Goal: Transaction & Acquisition: Purchase product/service

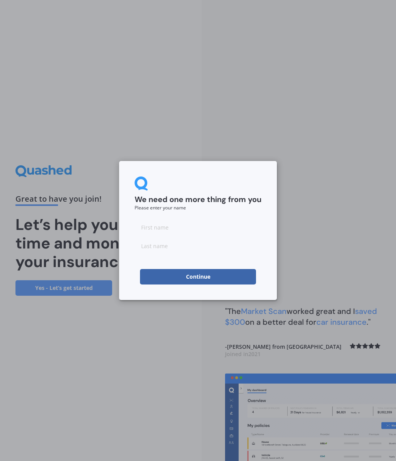
click at [164, 227] on input at bounding box center [198, 226] width 127 height 15
type input "[PERSON_NAME]"
click at [160, 250] on input at bounding box center [198, 245] width 127 height 15
type input "Brown"
click at [220, 278] on button "Continue" at bounding box center [198, 276] width 116 height 15
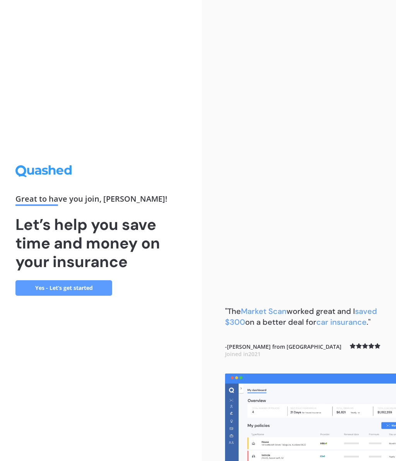
click at [88, 295] on link "Yes - Let’s get started" at bounding box center [63, 287] width 97 height 15
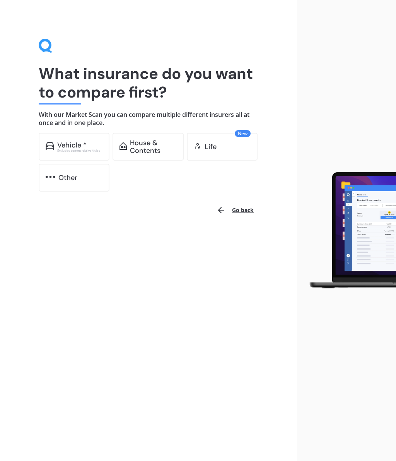
click at [89, 147] on div "Vehicle *" at bounding box center [80, 145] width 46 height 8
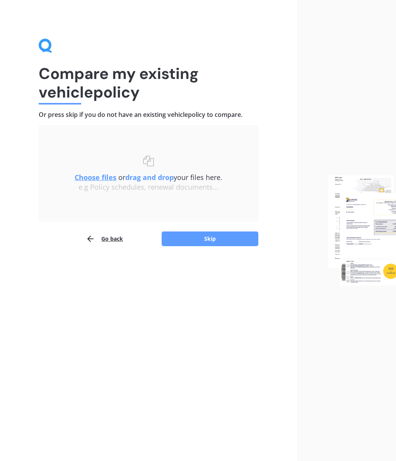
click at [231, 241] on button "Skip" at bounding box center [210, 238] width 97 height 15
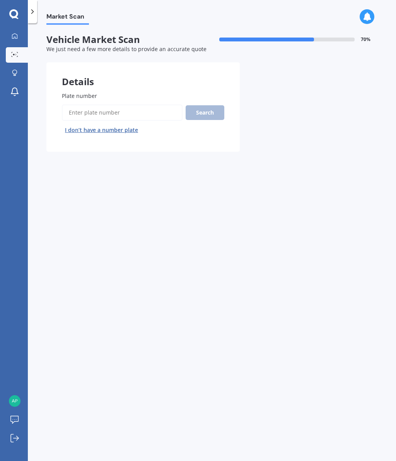
click at [126, 127] on button "I don’t have a number plate" at bounding box center [101, 130] width 79 height 12
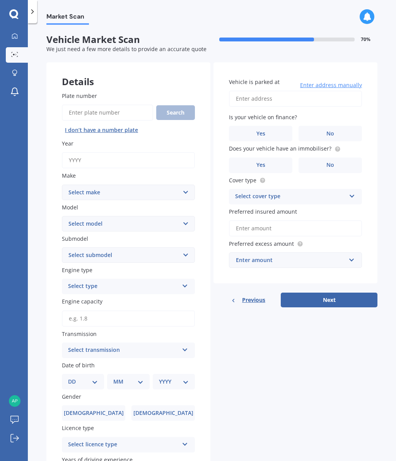
click at [94, 157] on input "Year" at bounding box center [128, 160] width 133 height 16
type input "2025"
click at [185, 186] on select "Select make AC ALFA ROMEO ASTON [PERSON_NAME] AUDI AUSTIN BEDFORD BENTLEY BMW B…" at bounding box center [128, 191] width 133 height 15
select select "TESLA"
click at [183, 218] on select "Select model 3 S X Y" at bounding box center [128, 223] width 133 height 15
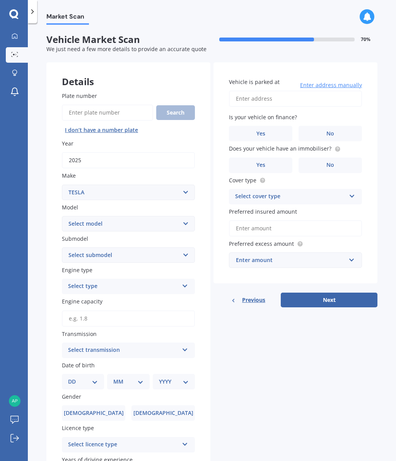
select select "3"
click at [177, 253] on select "Select submodel EV" at bounding box center [128, 254] width 133 height 15
select select "EV"
click at [187, 282] on icon at bounding box center [185, 284] width 7 height 5
click at [75, 323] on div "EV" at bounding box center [128, 329] width 132 height 14
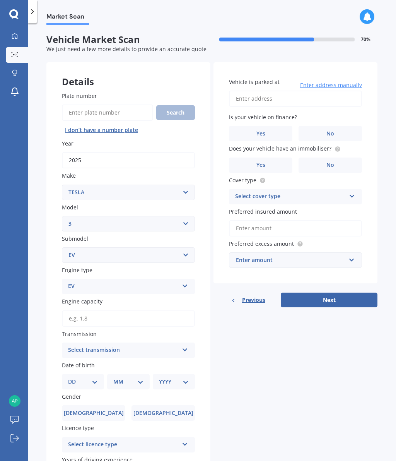
click at [179, 347] on div "Select transmission Auto Manual Other" at bounding box center [128, 349] width 133 height 15
click at [75, 362] on span "Auto" at bounding box center [74, 364] width 13 height 7
click at [96, 377] on select "DD 01 02 03 04 05 06 07 08 09 10 11 12 13 14 15 16 17 18 19 20 21 22 23 24 25 2…" at bounding box center [83, 381] width 30 height 9
select select "09"
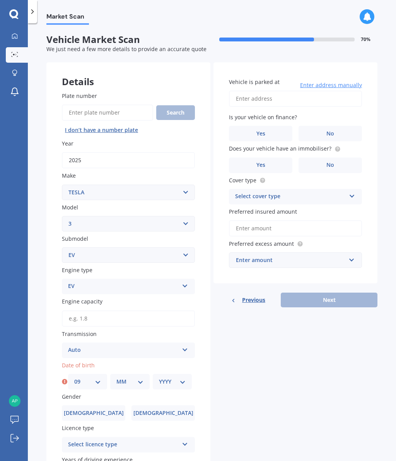
click at [143, 377] on select "MM 01 02 03 04 05 06 07 08 09 10 11 12" at bounding box center [129, 381] width 27 height 9
select select "03"
click at [184, 377] on select "YYYY 2025 2024 2023 2022 2021 2020 2019 2018 2017 2016 2015 2014 2013 2012 2011…" at bounding box center [172, 381] width 27 height 9
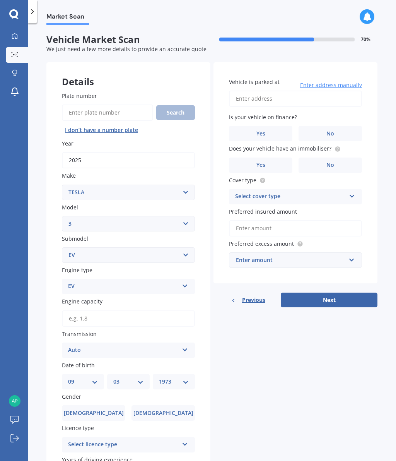
click at [187, 377] on select "YYYY 2025 2024 2023 2022 2021 2020 2019 2018 2017 2016 2015 2014 2013 2012 2011…" at bounding box center [174, 381] width 30 height 9
select select "1959"
click at [170, 411] on label "[DEMOGRAPHIC_DATA]" at bounding box center [162, 412] width 63 height 15
click at [0, 0] on input "[DEMOGRAPHIC_DATA]" at bounding box center [0, 0] width 0 height 0
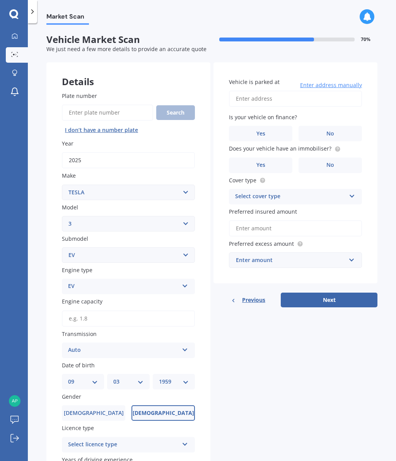
click at [177, 440] on div "Select licence type" at bounding box center [123, 444] width 111 height 9
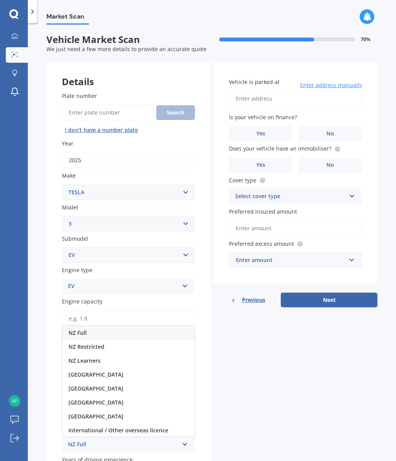
click at [89, 440] on div "NZ Full" at bounding box center [123, 444] width 111 height 9
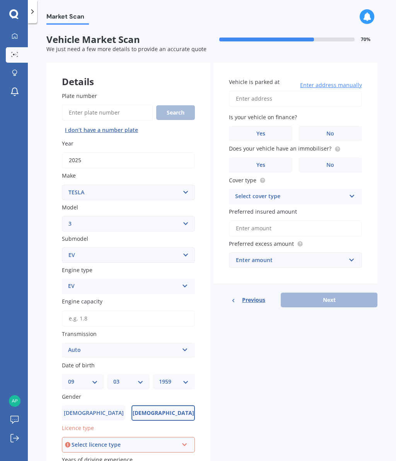
click at [182, 440] on icon at bounding box center [184, 442] width 7 height 5
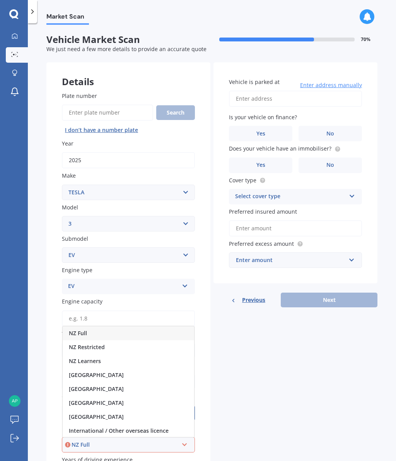
click at [81, 329] on span "NZ Full" at bounding box center [78, 332] width 18 height 7
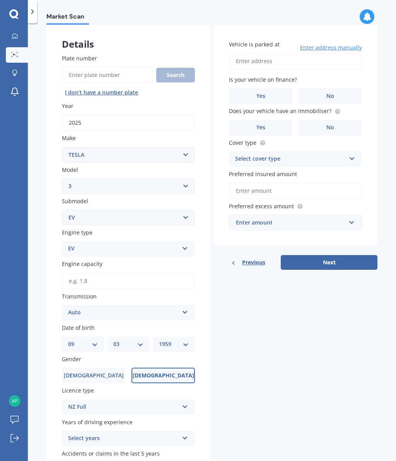
scroll to position [37, 0]
click at [188, 434] on icon at bounding box center [185, 436] width 7 height 5
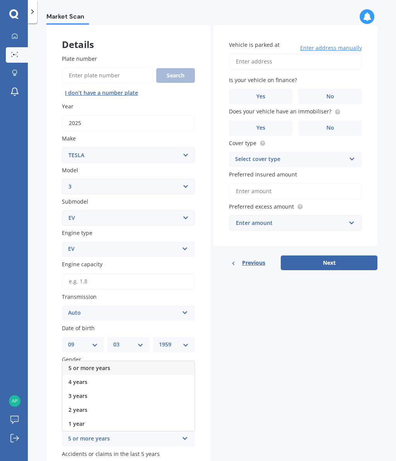
scroll to position [0, 0]
click at [183, 434] on icon at bounding box center [185, 436] width 7 height 5
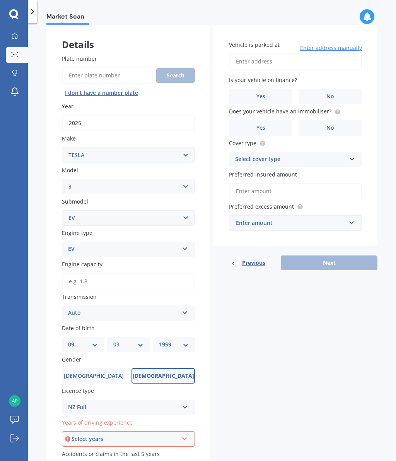
click at [179, 431] on div "Select years 5 or more years 4 years 3 years 2 years 1 year" at bounding box center [128, 438] width 133 height 15
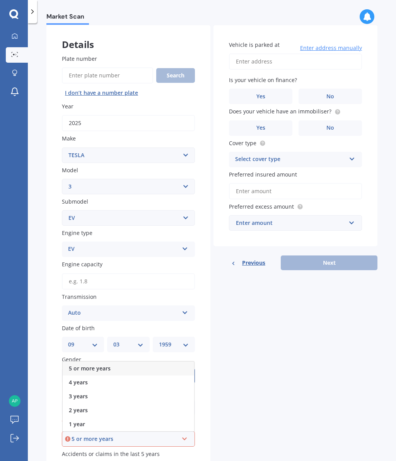
click at [187, 434] on icon at bounding box center [184, 436] width 7 height 5
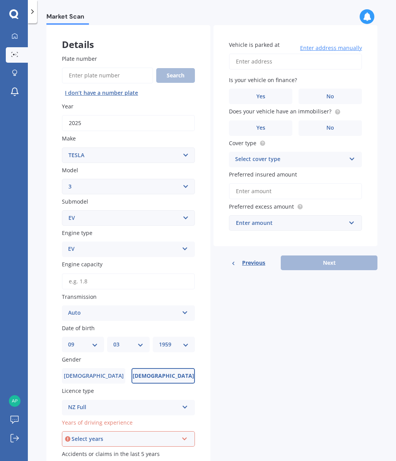
click at [185, 431] on div "Select years 5 or more years 4 years 3 years 2 years 1 year" at bounding box center [128, 438] width 133 height 15
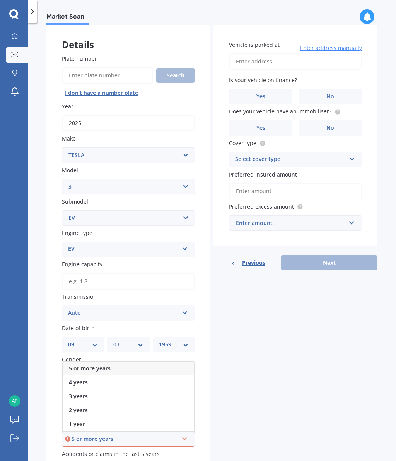
click at [96, 364] on span "5 or more years" at bounding box center [90, 367] width 42 height 7
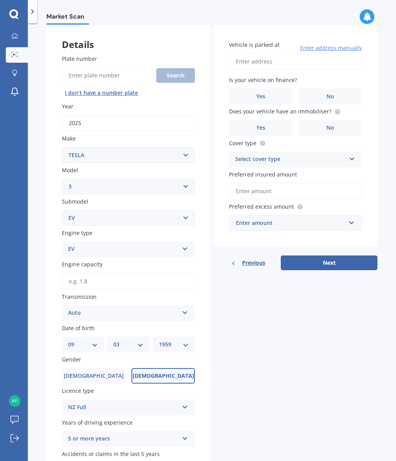
scroll to position [44, 0]
click at [169, 460] on label "No" at bounding box center [162, 469] width 63 height 15
click at [0, 0] on input "No" at bounding box center [0, 0] width 0 height 0
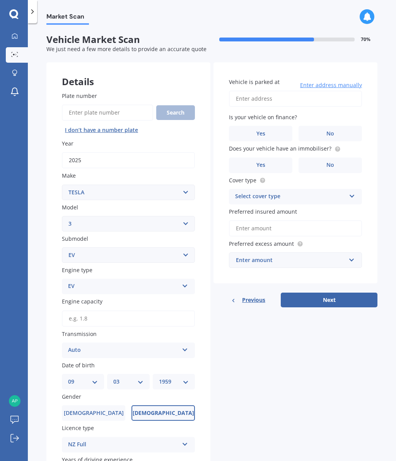
scroll to position [0, 0]
click at [275, 90] on input "Vehicle is parked at" at bounding box center [295, 98] width 133 height 16
type input "[STREET_ADDRESS]"
click at [334, 130] on span "No" at bounding box center [330, 133] width 8 height 7
click at [0, 0] on input "No" at bounding box center [0, 0] width 0 height 0
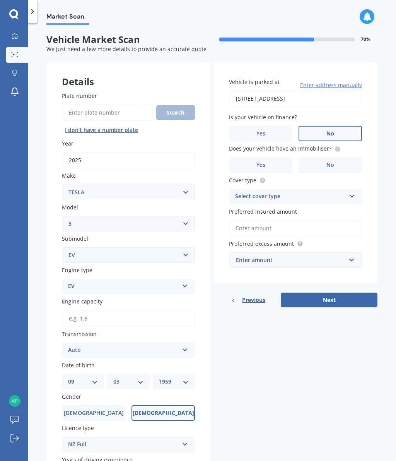
click at [270, 157] on label "Yes" at bounding box center [260, 164] width 63 height 15
click at [0, 0] on input "Yes" at bounding box center [0, 0] width 0 height 0
click at [353, 192] on icon at bounding box center [352, 194] width 7 height 5
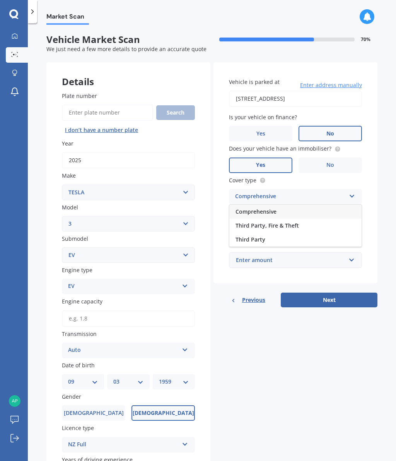
click at [266, 208] on span "Comprehensive" at bounding box center [256, 211] width 41 height 7
click at [275, 220] on input "Preferred insured amount" at bounding box center [295, 228] width 133 height 16
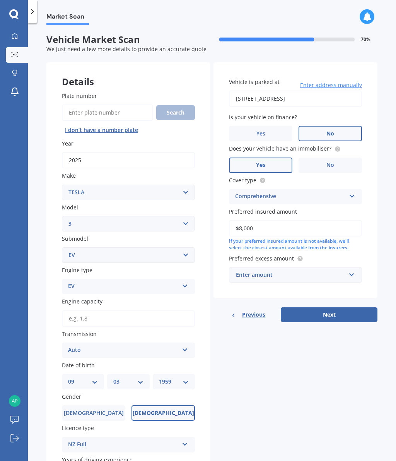
type input "$80,000"
click at [350, 267] on input "text" at bounding box center [293, 274] width 126 height 15
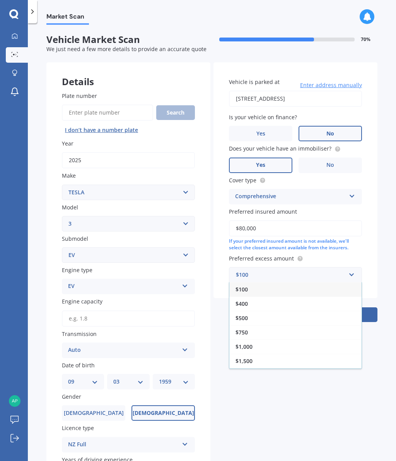
click at [243, 328] on span "$750" at bounding box center [242, 331] width 12 height 7
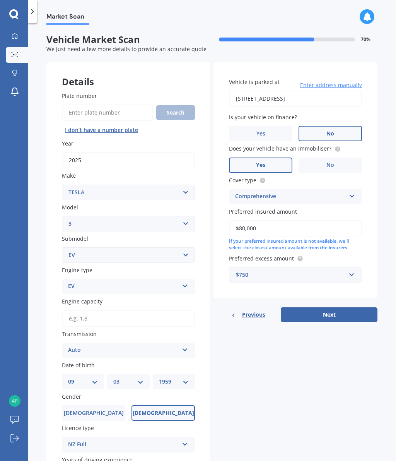
click at [333, 307] on button "Next" at bounding box center [329, 314] width 97 height 15
type input "1.8"
click at [333, 307] on button "Next" at bounding box center [329, 314] width 97 height 15
select select "09"
select select "03"
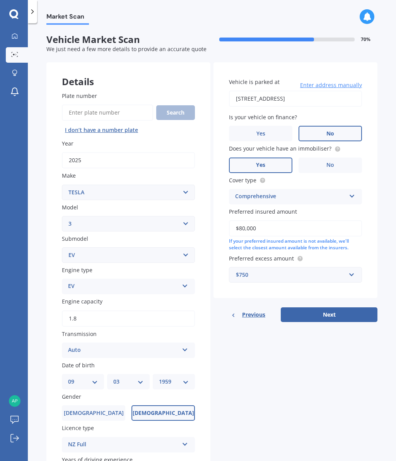
select select "1959"
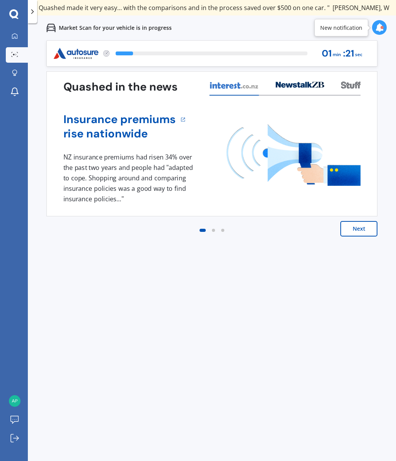
click at [365, 227] on button "Next" at bounding box center [358, 228] width 37 height 15
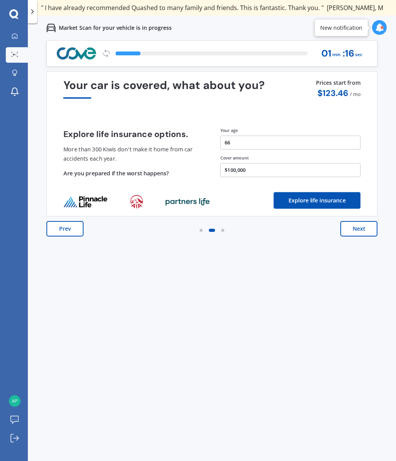
click at [370, 225] on button "Next" at bounding box center [358, 228] width 37 height 15
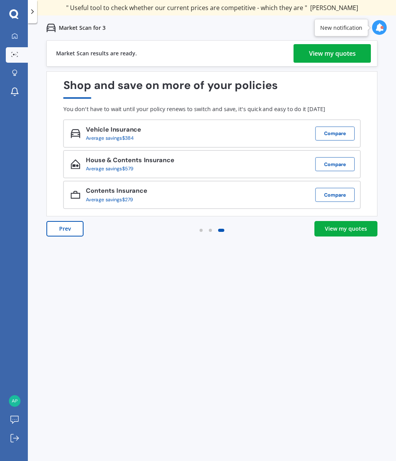
click at [358, 230] on div "View my quotes" at bounding box center [346, 229] width 42 height 8
